Goal: Task Accomplishment & Management: Manage account settings

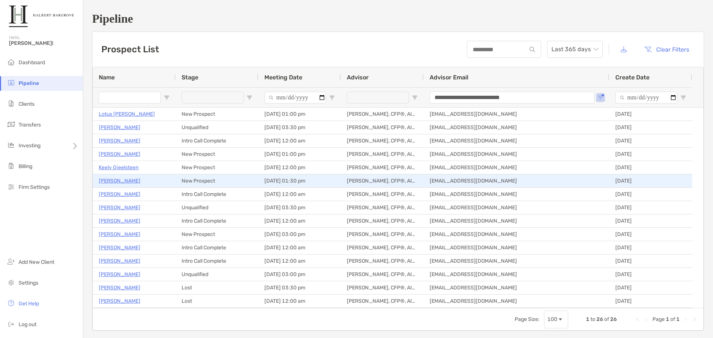
click at [119, 179] on p "[PERSON_NAME]" at bounding box center [120, 180] width 42 height 9
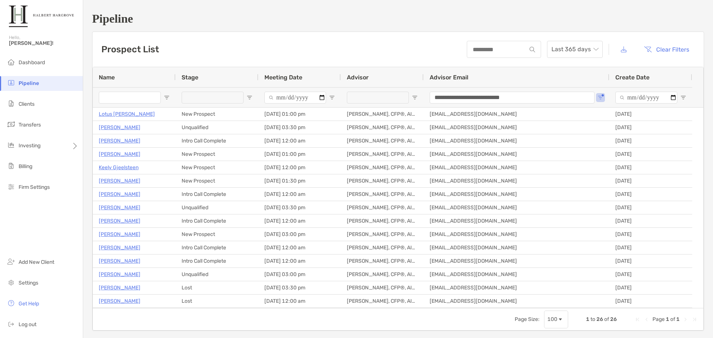
click at [361, 57] on div "Prospect List Last 365 days Clear Filters" at bounding box center [399, 49] width 612 height 35
click at [221, 35] on div "Prospect List Last 365 days Clear Filters" at bounding box center [399, 49] width 612 height 35
click at [272, 19] on h1 "Pipeline" at bounding box center [398, 19] width 612 height 14
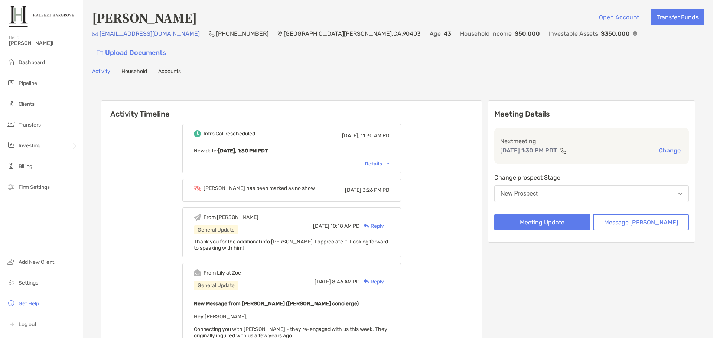
click at [409, 84] on div "Activity Timeline Intro Call rescheduled. Yesterday, 11:30 AM PD New date : Tod…" at bounding box center [398, 281] width 612 height 395
click at [341, 84] on div "Activity Timeline Intro Call rescheduled. Yesterday, 11:30 AM PD New date : Tod…" at bounding box center [398, 281] width 612 height 395
click at [434, 178] on div "Intro Call rescheduled. Yesterday, 11:30 AM PD New date : Today, 1:30 PM PDT De…" at bounding box center [291, 290] width 380 height 342
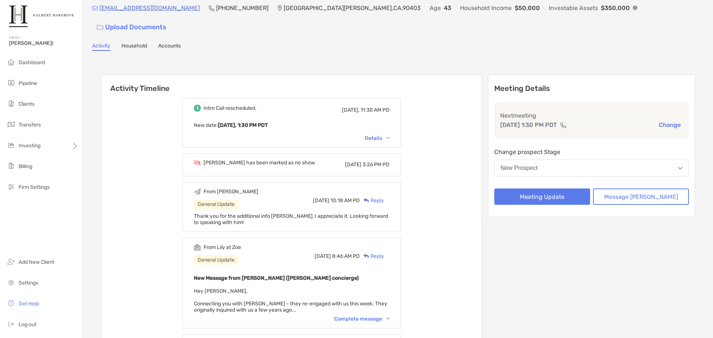
scroll to position [74, 0]
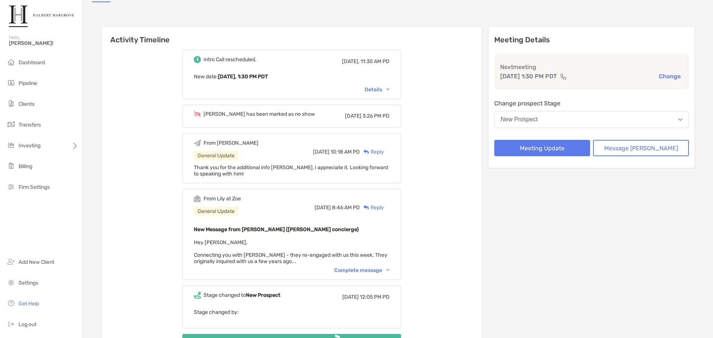
click at [377, 267] on div "Complete message" at bounding box center [361, 270] width 55 height 6
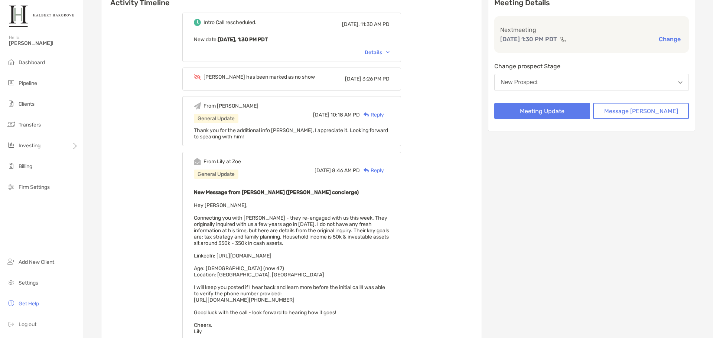
scroll to position [0, 0]
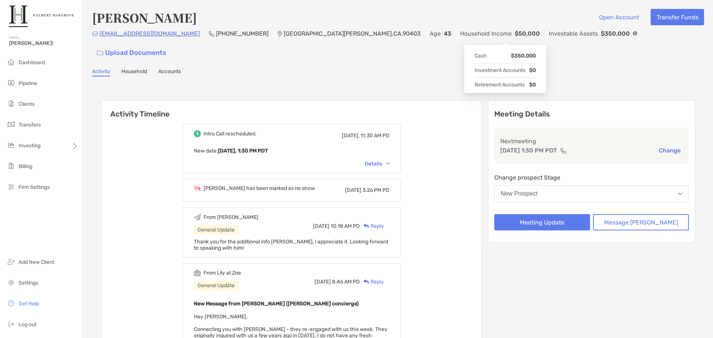
click at [633, 36] on img at bounding box center [635, 33] width 4 height 4
click at [435, 63] on div "Nathan Charles Open Account Transfer Funds nrc78@icloud.com (310) 633-1684 Sant…" at bounding box center [398, 298] width 630 height 596
click at [501, 62] on div "Nathan Charles Open Account Transfer Funds nrc78@icloud.com (310) 633-1684 Sant…" at bounding box center [398, 298] width 630 height 596
click at [445, 65] on div "Nathan Charles Open Account Transfer Funds nrc78@icloud.com (310) 633-1684 Sant…" at bounding box center [398, 298] width 630 height 596
click at [471, 101] on h6 "Activity Timeline" at bounding box center [291, 110] width 380 height 18
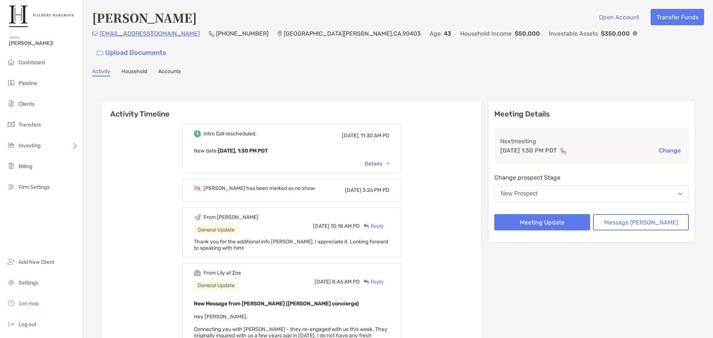
click at [551, 62] on div "Nathan Charles Open Account Transfer Funds nrc78@icloud.com (310) 633-1684 Sant…" at bounding box center [398, 298] width 630 height 596
click at [552, 65] on div "Nathan Charles Open Account Transfer Funds nrc78@icloud.com (310) 633-1684 Sant…" at bounding box center [398, 298] width 630 height 596
click at [387, 84] on div "Activity Timeline Intro Call rescheduled. Yesterday, 11:30 AM PD New date : Tod…" at bounding box center [398, 335] width 612 height 503
click at [582, 185] on button "New Prospect" at bounding box center [591, 193] width 195 height 17
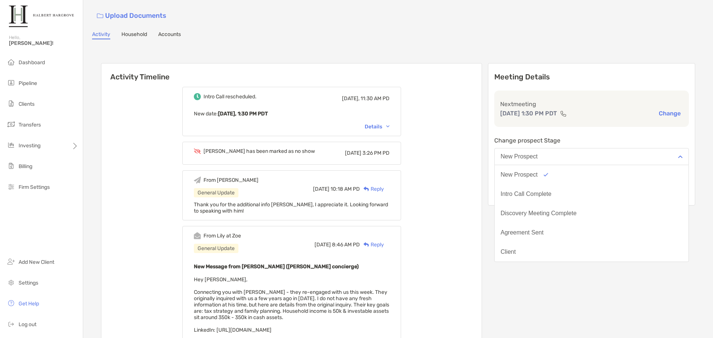
click at [601, 136] on p "Change prospect Stage" at bounding box center [591, 140] width 195 height 9
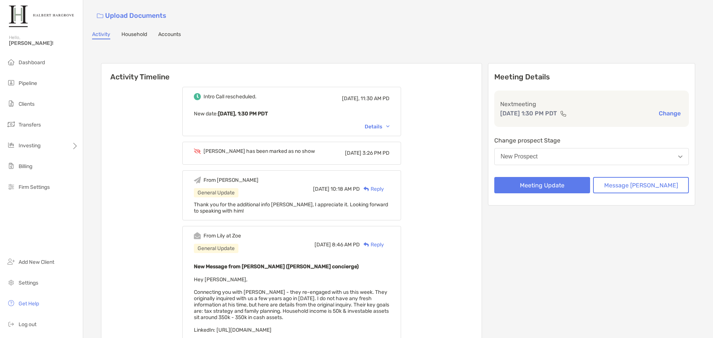
click at [667, 110] on button "Change" at bounding box center [670, 114] width 26 height 8
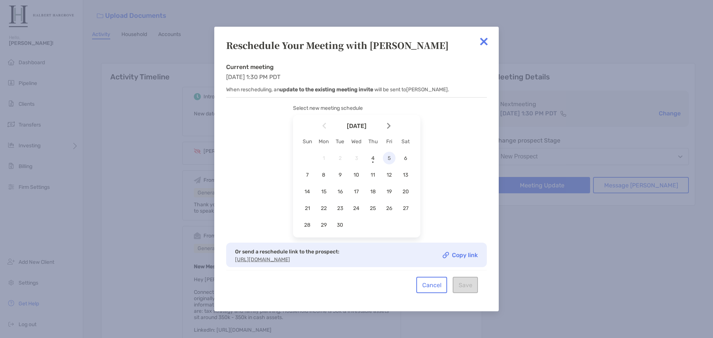
click at [387, 156] on span "5" at bounding box center [389, 158] width 13 height 6
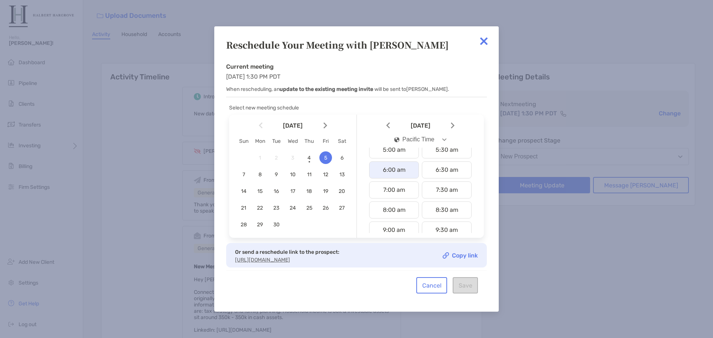
scroll to position [149, 0]
click at [406, 204] on div "10:00 am" at bounding box center [394, 208] width 50 height 17
click at [464, 286] on button "Save" at bounding box center [465, 286] width 25 height 16
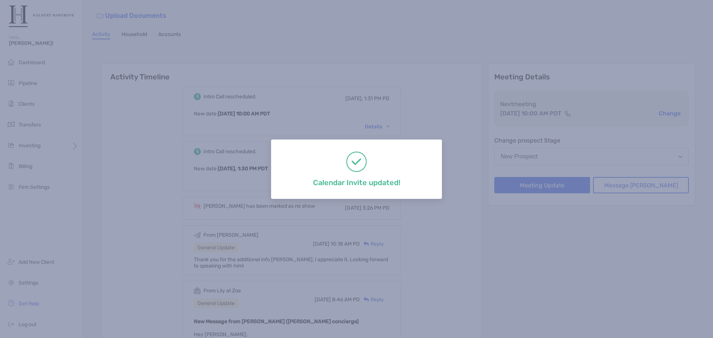
click at [286, 42] on div "Calendar Invite updated!" at bounding box center [356, 169] width 713 height 338
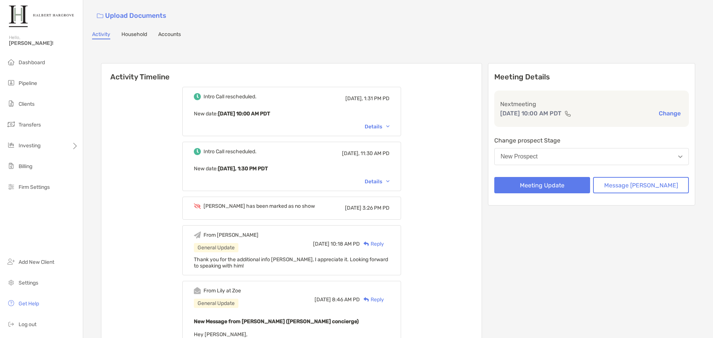
click at [311, 26] on div "Nathan Charles Open Account Transfer Funds nrc78@icloud.com (310) 633-1684 Sant…" at bounding box center [398, 288] width 630 height 651
click at [431, 47] on div "Activity Timeline Intro Call rescheduled. Today, 1:31 PM PD New date : Fri, Sep…" at bounding box center [398, 326] width 612 height 558
click at [338, 56] on div "Activity Timeline Intro Call rescheduled. Today, 1:31 PM PD New date : Fri, Sep…" at bounding box center [398, 326] width 594 height 540
